Goal: Task Accomplishment & Management: Manage account settings

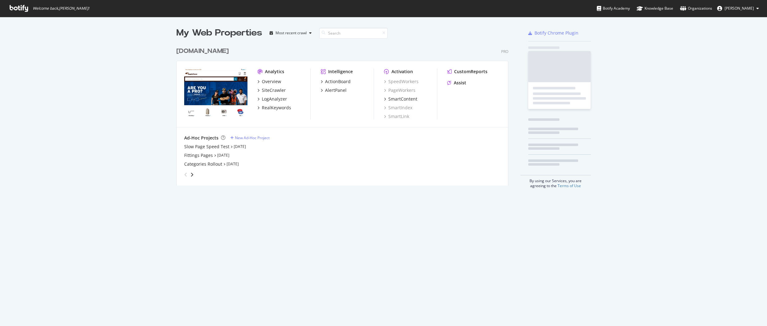
scroll to position [322, 758]
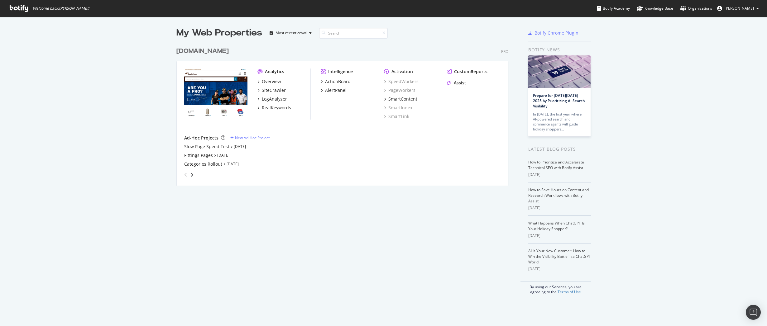
click at [739, 5] on button "[PERSON_NAME]" at bounding box center [738, 8] width 52 height 10
click at [733, 20] on link "Edit Profile" at bounding box center [734, 21] width 60 height 9
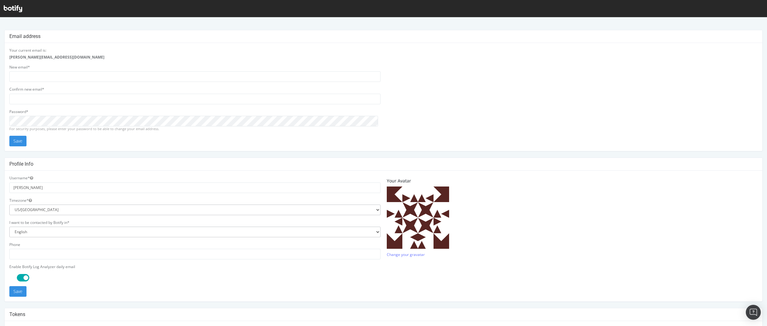
drag, startPoint x: 764, startPoint y: 69, endPoint x: 755, endPoint y: 32, distance: 38.0
